Goal: Task Accomplishment & Management: Manage account settings

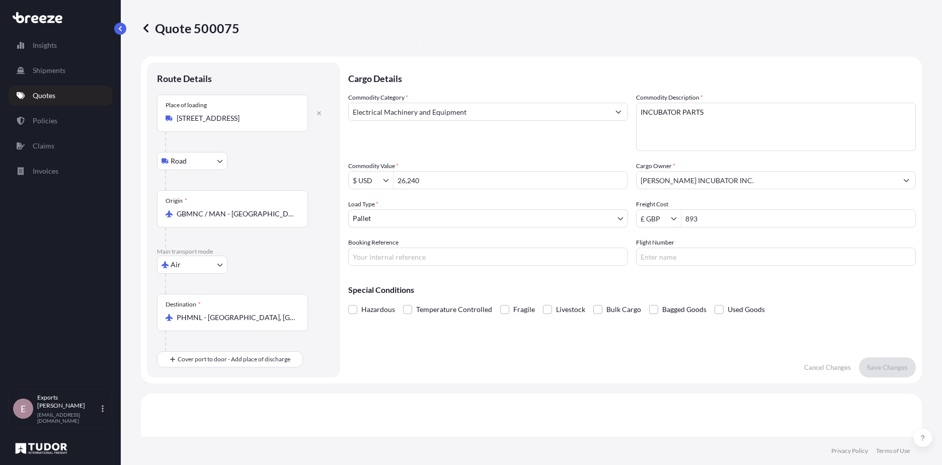
select select "Road"
select select "Air"
select select "1"
click at [205, 267] on body "Insights Shipments Quotes Policies Claims Invoices E Exports Tudor Freight [EMA…" at bounding box center [471, 232] width 942 height 465
click at [188, 292] on div "Sea" at bounding box center [192, 291] width 62 height 18
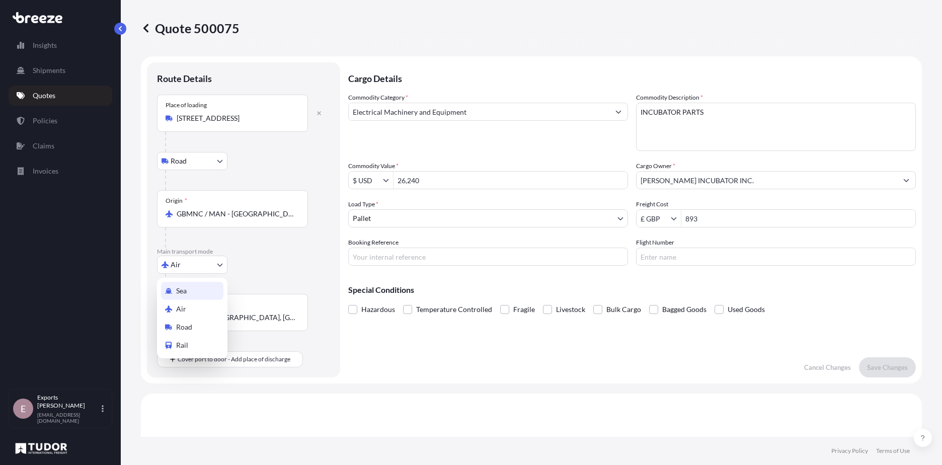
select select "Sea"
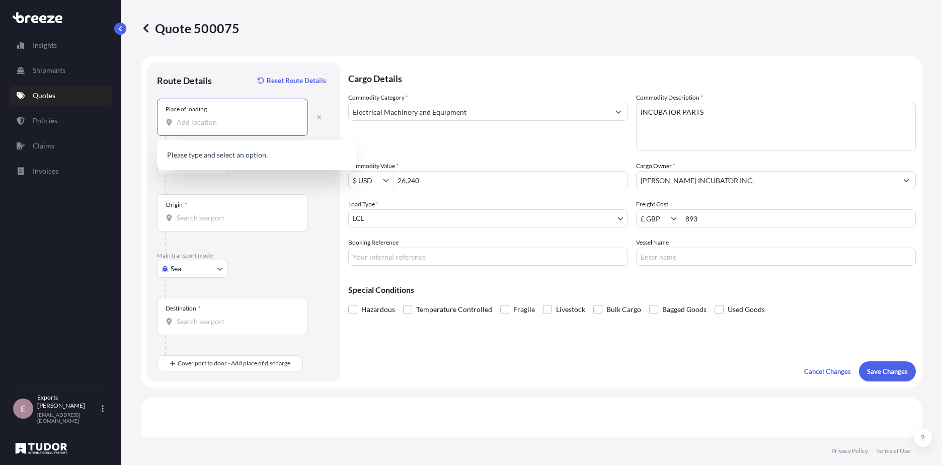
click at [194, 127] on input "Place of loading" at bounding box center [236, 122] width 119 height 10
click at [213, 153] on span "[STREET_ADDRESS]" at bounding box center [259, 156] width 137 height 10
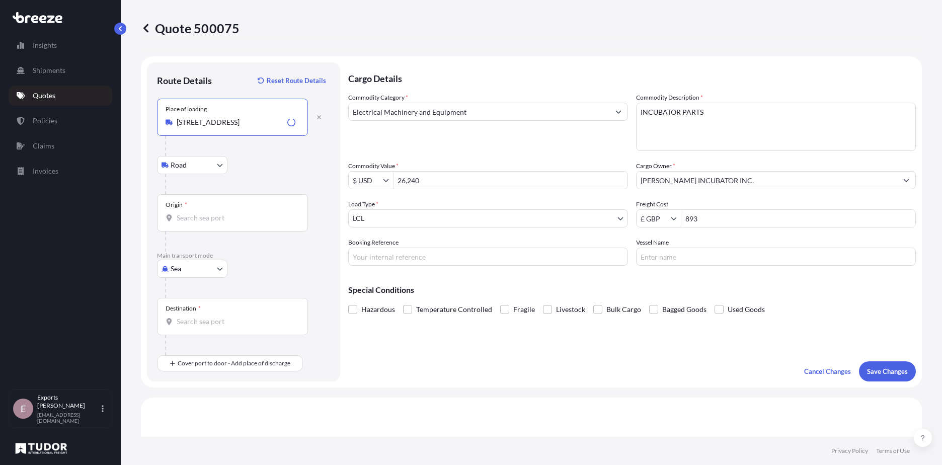
type input "[STREET_ADDRESS]"
click at [224, 218] on input "Origin *" at bounding box center [236, 218] width 119 height 10
type input "GBSOU - [GEOGRAPHIC_DATA], [GEOGRAPHIC_DATA]"
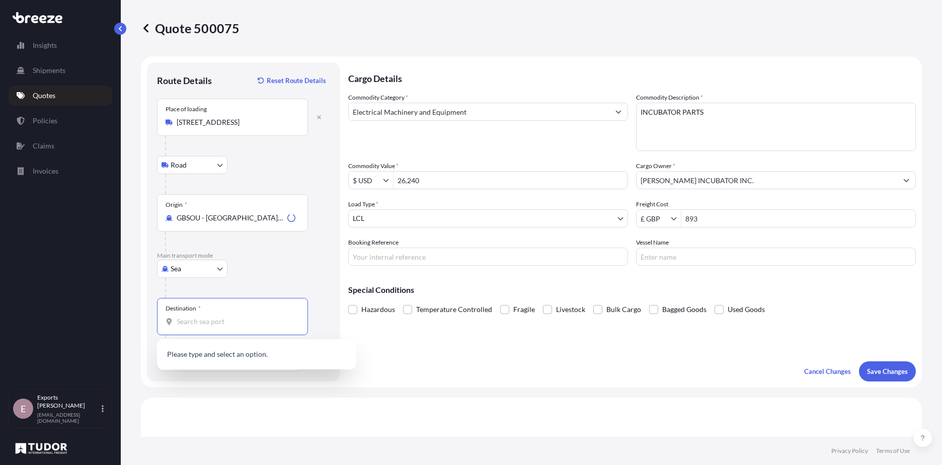
click at [230, 317] on input "Destination *" at bounding box center [236, 322] width 119 height 10
click at [242, 360] on span "OMSOH - [GEOGRAPHIC_DATA] , [GEOGRAPHIC_DATA]" at bounding box center [253, 355] width 124 height 10
type input "OMSOH - [GEOGRAPHIC_DATA], [GEOGRAPHIC_DATA]"
drag, startPoint x: 437, startPoint y: 180, endPoint x: 316, endPoint y: 171, distance: 121.6
click at [318, 173] on form "Route Details Reset Route Details Place of loading [GEOGRAPHIC_DATA] Rail Origi…" at bounding box center [531, 221] width 781 height 331
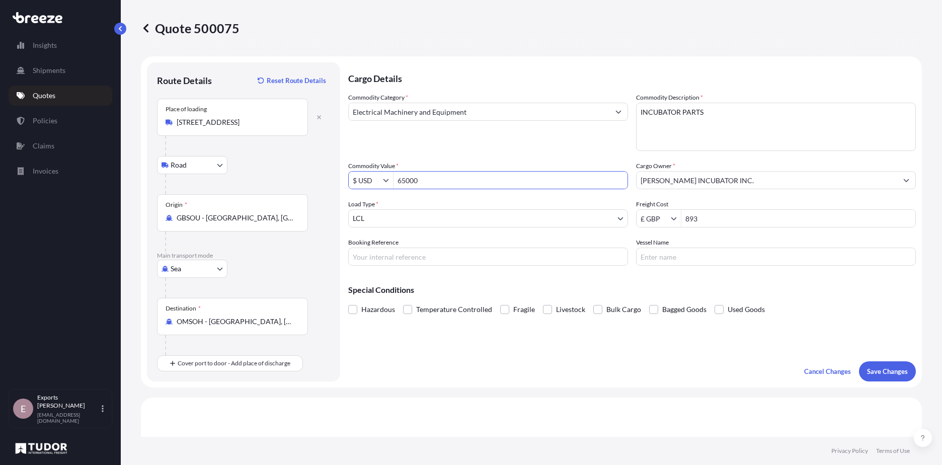
type input "65,000"
type input "3,220"
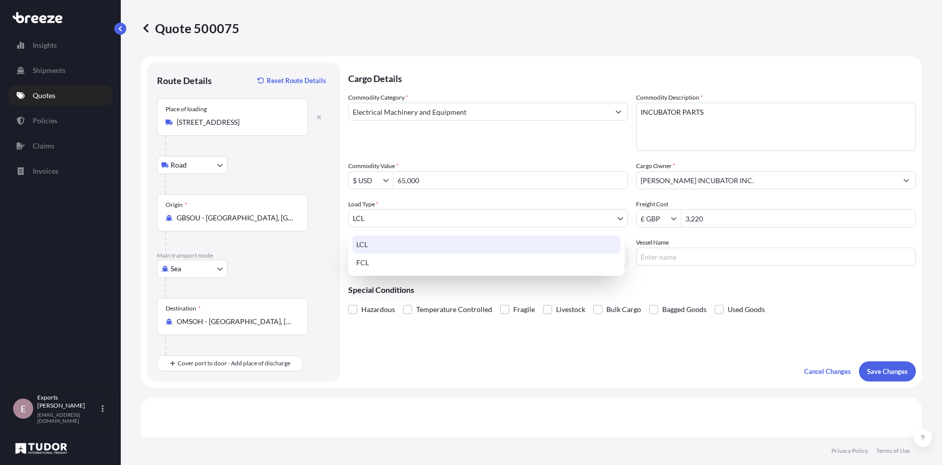
click at [512, 224] on body "3,220 Insights Shipments Quotes Policies Claims Invoices E Exports Tudor Freigh…" at bounding box center [471, 232] width 942 height 465
click at [359, 265] on div "FCL" at bounding box center [486, 263] width 268 height 18
select select "2"
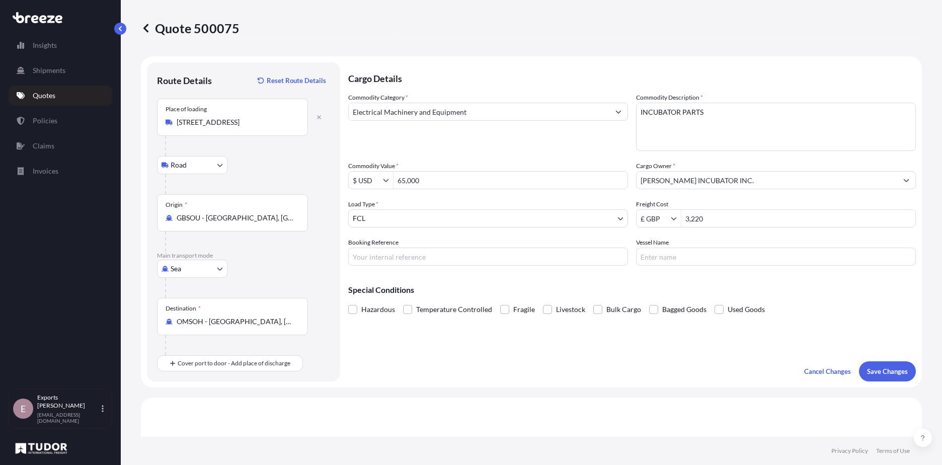
drag, startPoint x: 497, startPoint y: 331, endPoint x: 696, endPoint y: 362, distance: 202.3
click at [497, 331] on div "Cargo Details Commodity Category * Electrical Machinery and Equipment Commodity…" at bounding box center [632, 221] width 568 height 319
click at [879, 365] on button "Save Changes" at bounding box center [887, 371] width 57 height 20
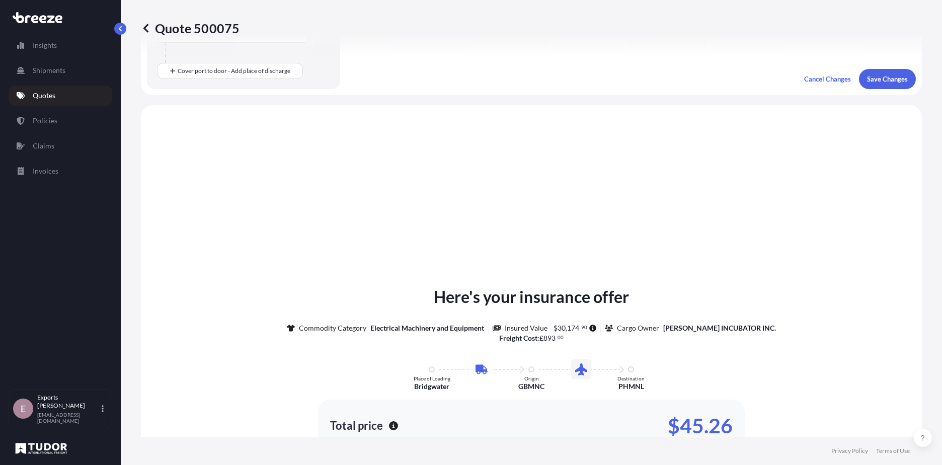
scroll to position [347, 0]
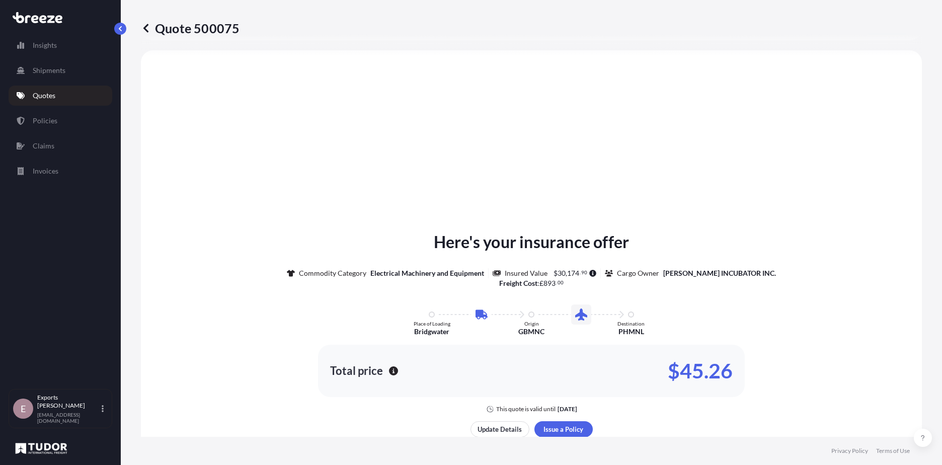
select select "Road"
select select "Sea"
select select "1"
